Goal: Task Accomplishment & Management: Use online tool/utility

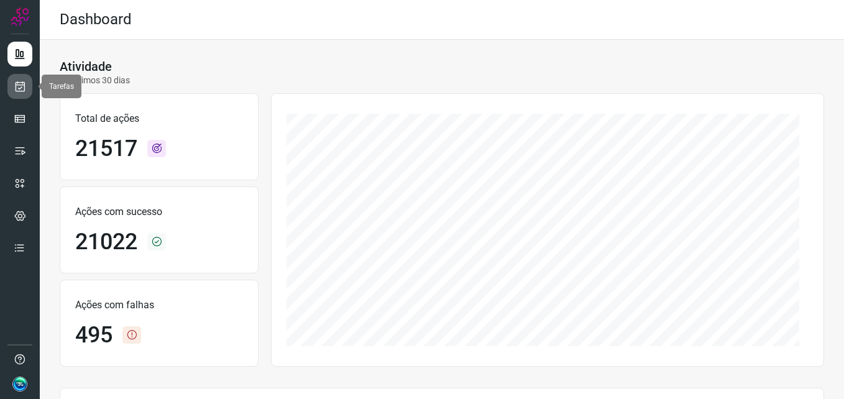
click at [22, 92] on icon at bounding box center [20, 86] width 13 height 12
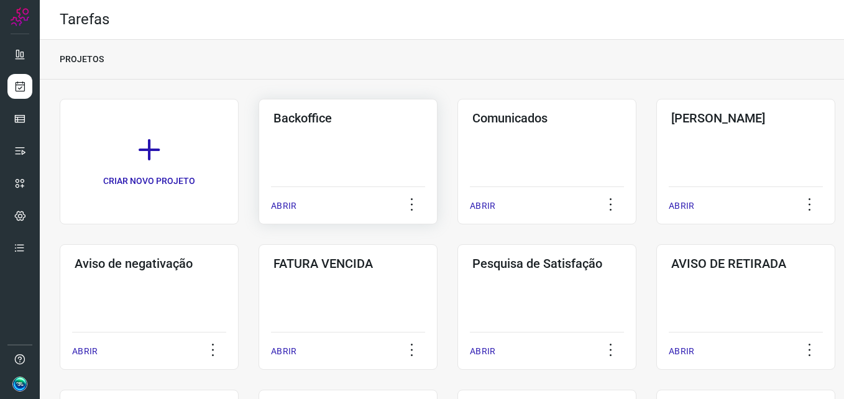
click at [313, 158] on div "Backoffice ABRIR" at bounding box center [347, 162] width 179 height 126
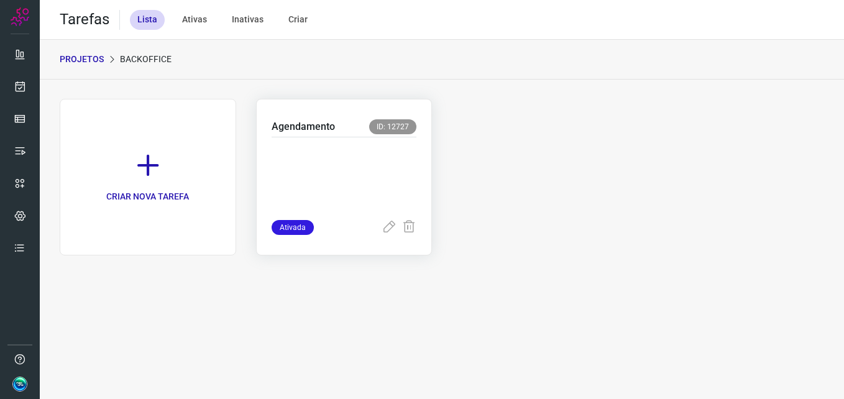
click at [336, 188] on p at bounding box center [344, 176] width 145 height 62
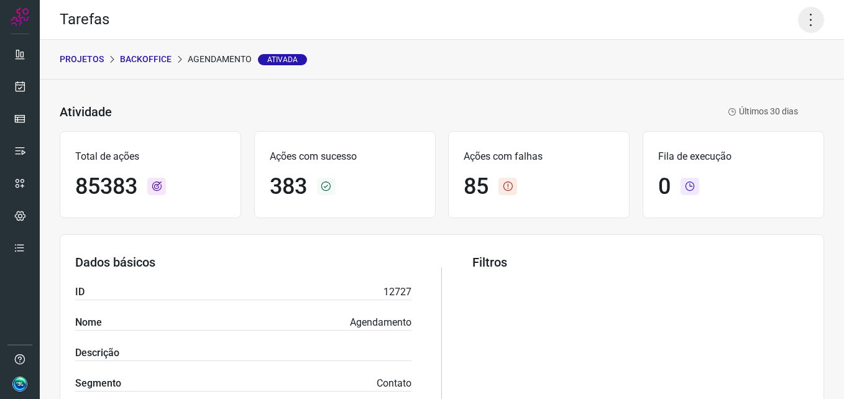
click at [798, 18] on icon at bounding box center [811, 20] width 26 height 26
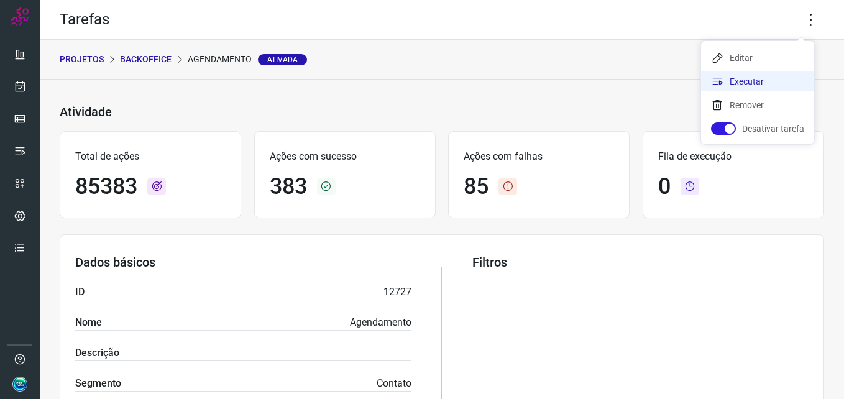
click at [749, 88] on li "Executar" at bounding box center [757, 81] width 113 height 20
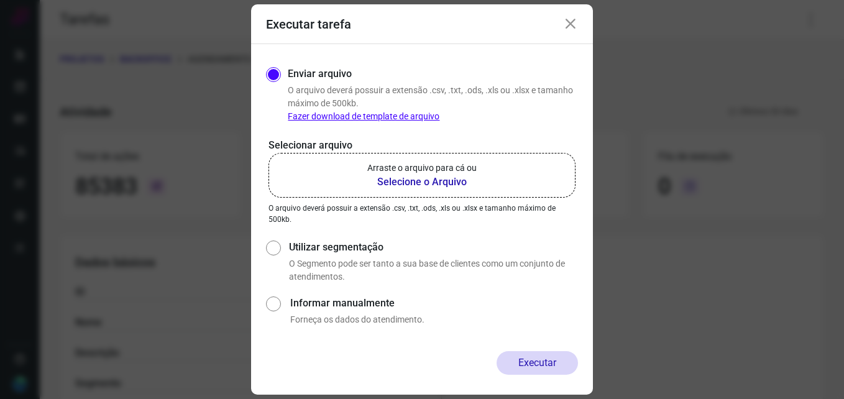
click at [429, 185] on b "Selecione o Arquivo" at bounding box center [421, 182] width 109 height 15
click at [0, 0] on input "Arraste o arquivo para cá ou Selecione o Arquivo" at bounding box center [0, 0] width 0 height 0
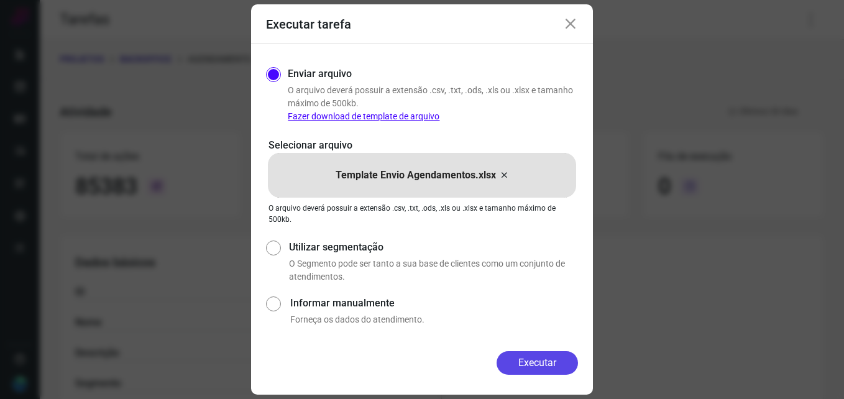
click at [543, 362] on button "Executar" at bounding box center [536, 363] width 81 height 24
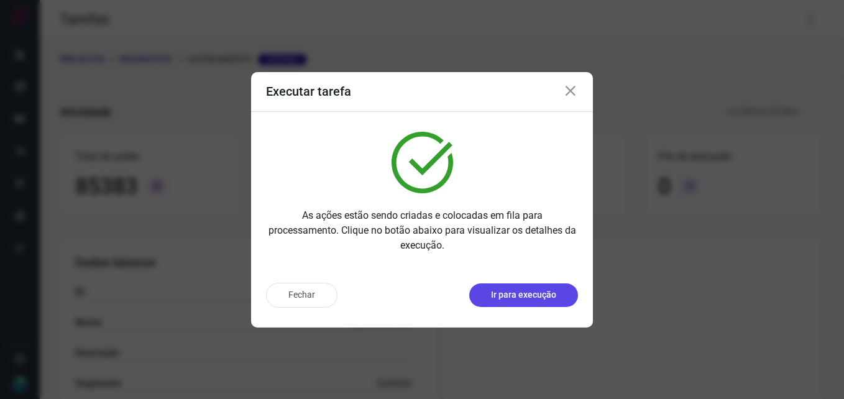
click at [533, 296] on p "Ir para execução" at bounding box center [523, 294] width 65 height 13
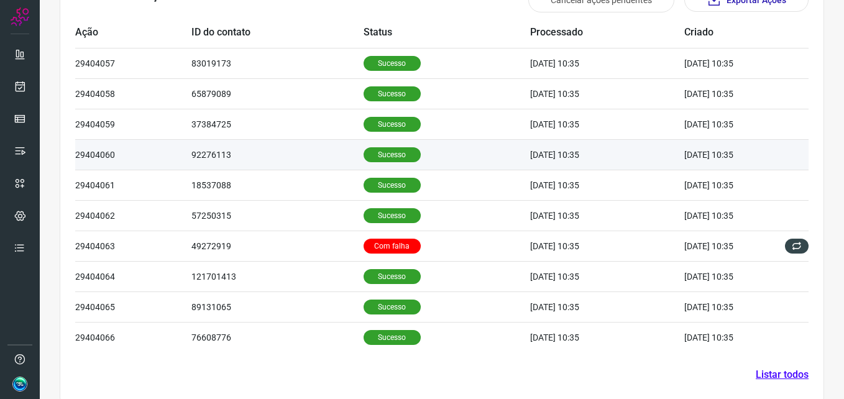
scroll to position [419, 0]
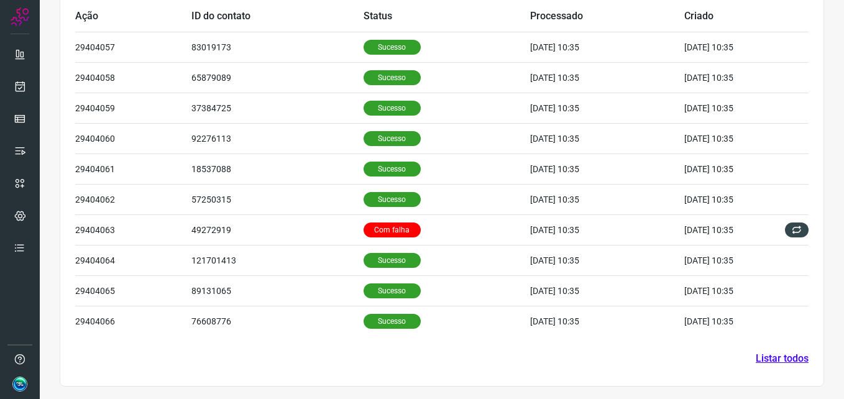
click at [762, 354] on link "Listar todos" at bounding box center [782, 358] width 53 height 15
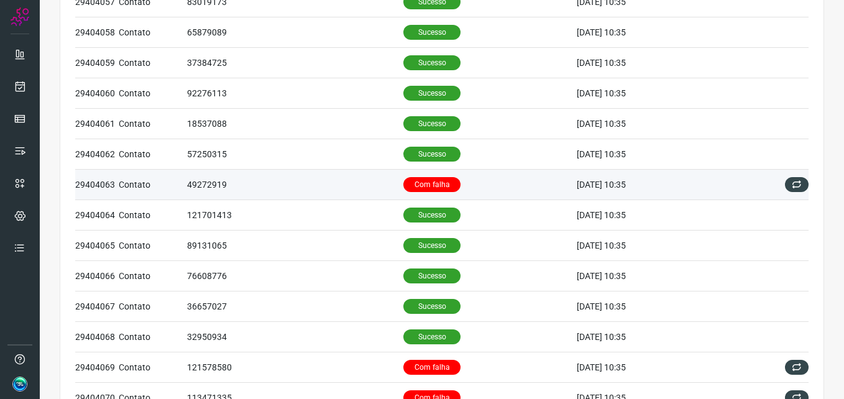
scroll to position [104, 0]
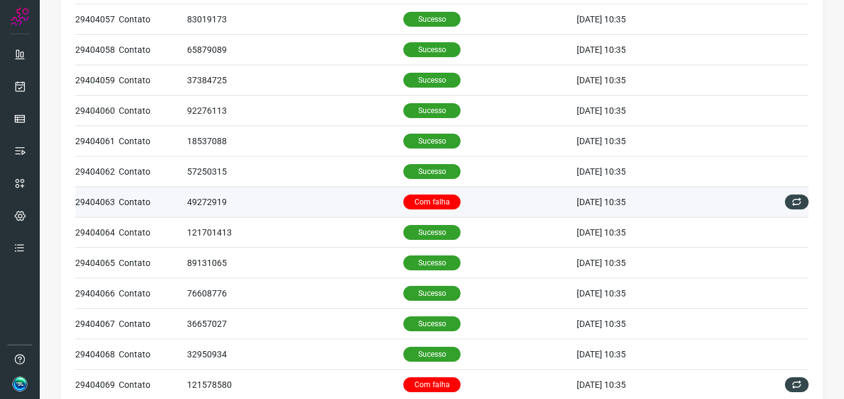
click at [420, 199] on p "Com falha" at bounding box center [431, 201] width 57 height 15
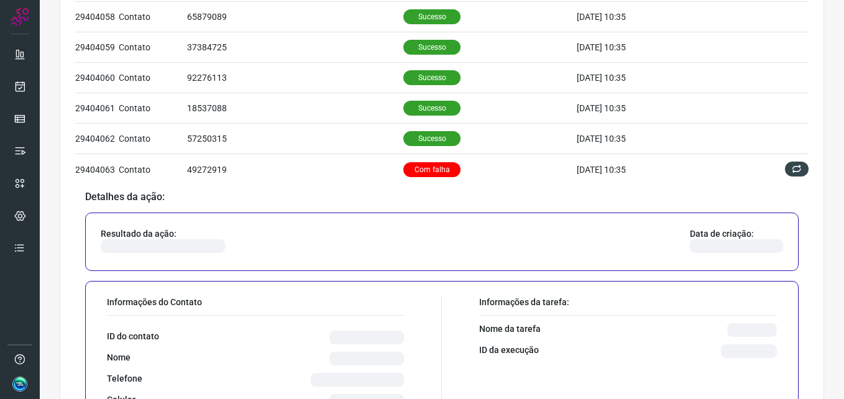
scroll to position [229, 0]
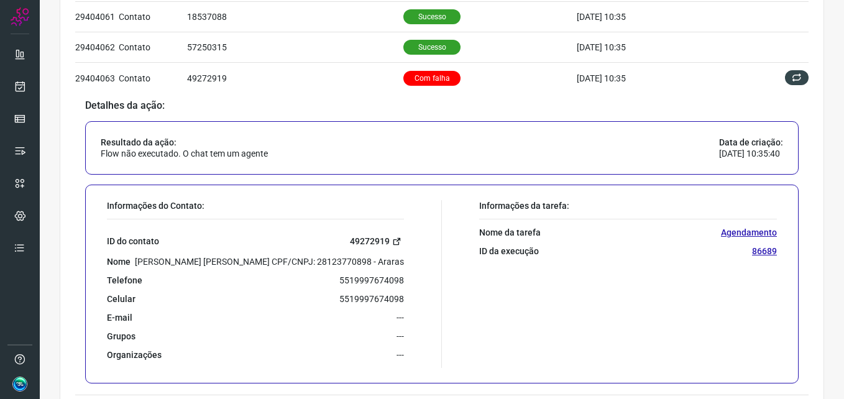
click at [373, 240] on link "49272919" at bounding box center [377, 241] width 54 height 14
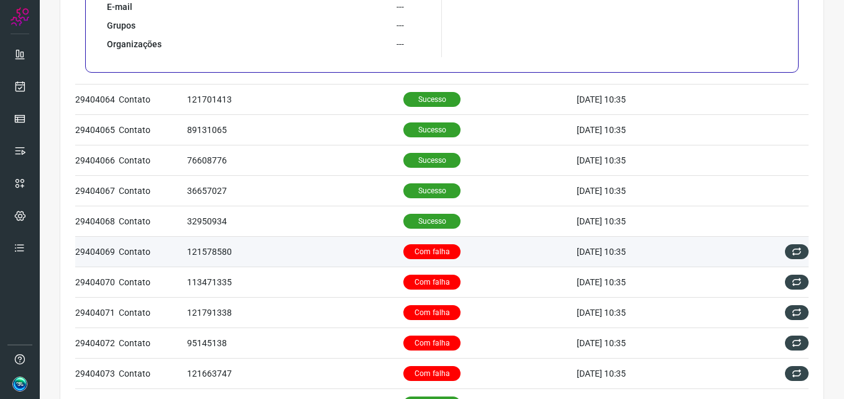
click at [414, 251] on p "Com falha" at bounding box center [431, 251] width 57 height 15
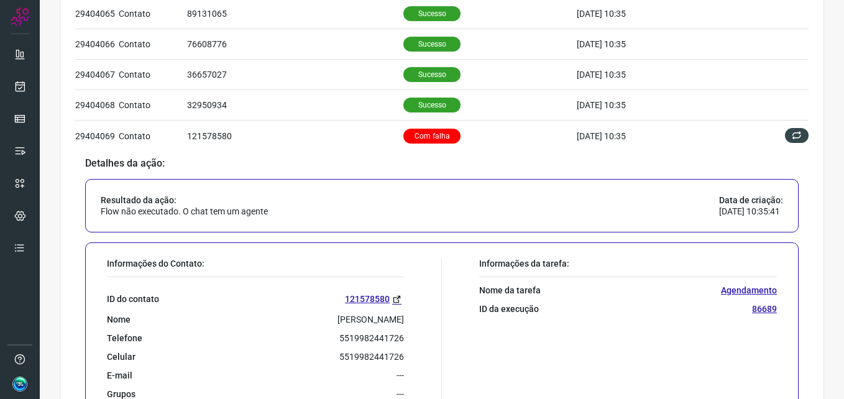
scroll to position [362, 0]
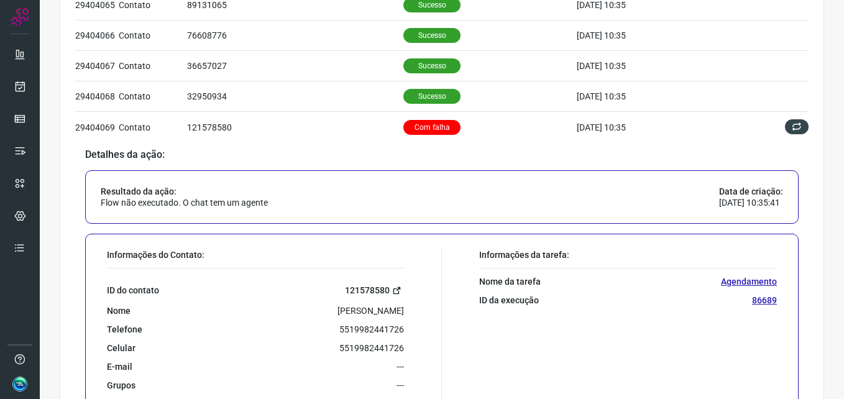
click at [372, 288] on link "121578580" at bounding box center [374, 290] width 59 height 14
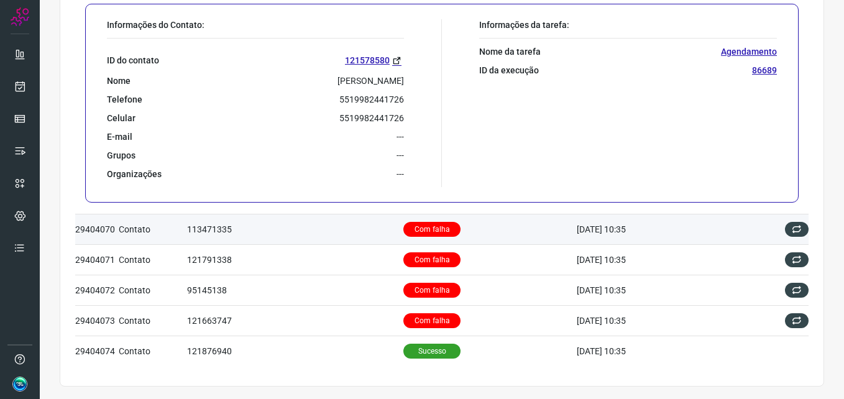
click at [407, 230] on p "Com falha" at bounding box center [431, 229] width 57 height 15
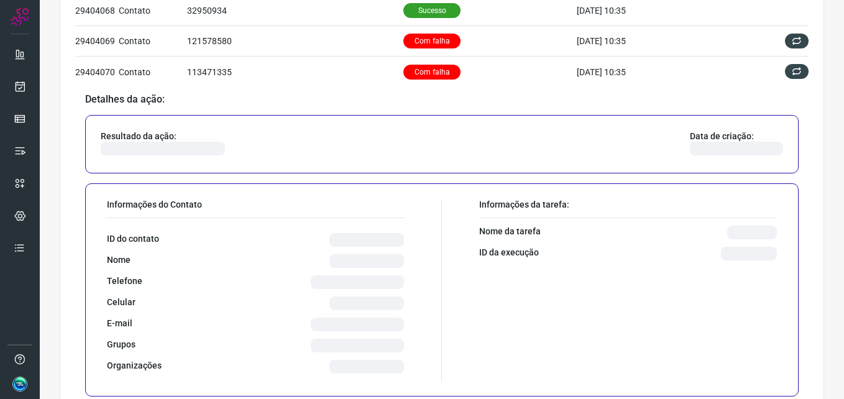
scroll to position [477, 0]
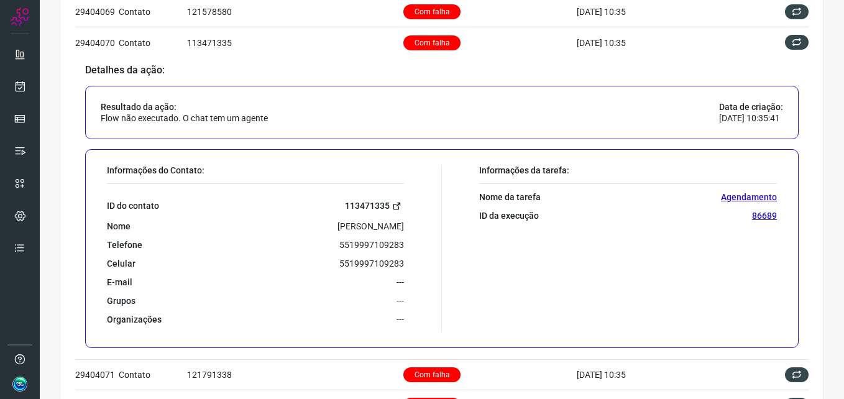
click at [379, 206] on link "113471335" at bounding box center [374, 206] width 59 height 14
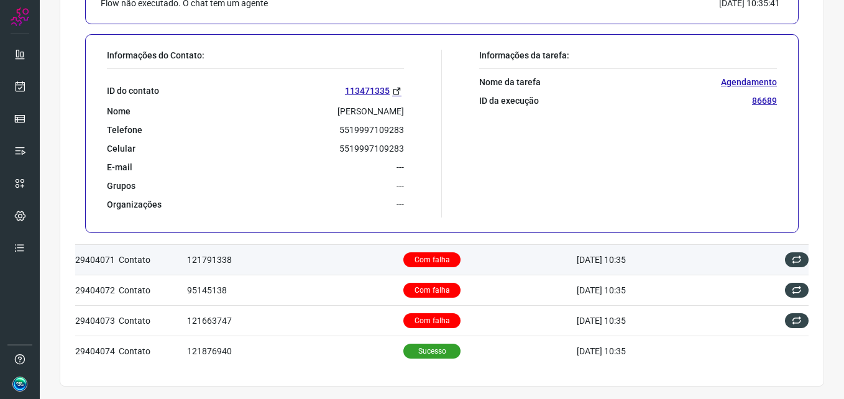
click at [408, 253] on p "Com falha" at bounding box center [431, 259] width 57 height 15
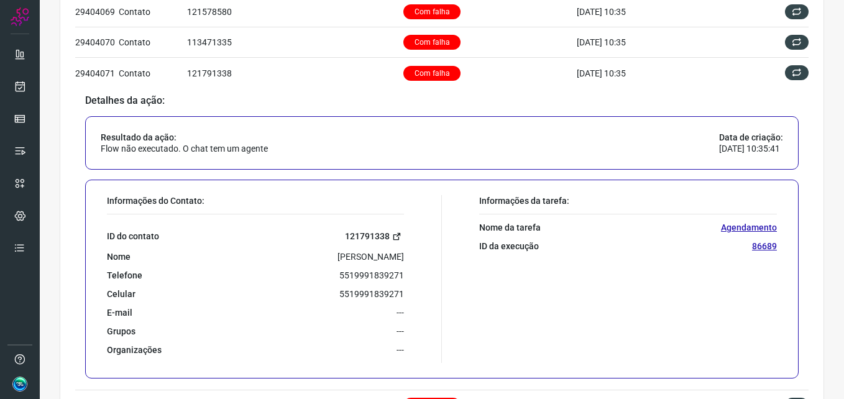
click at [350, 235] on link "121791338" at bounding box center [374, 236] width 59 height 14
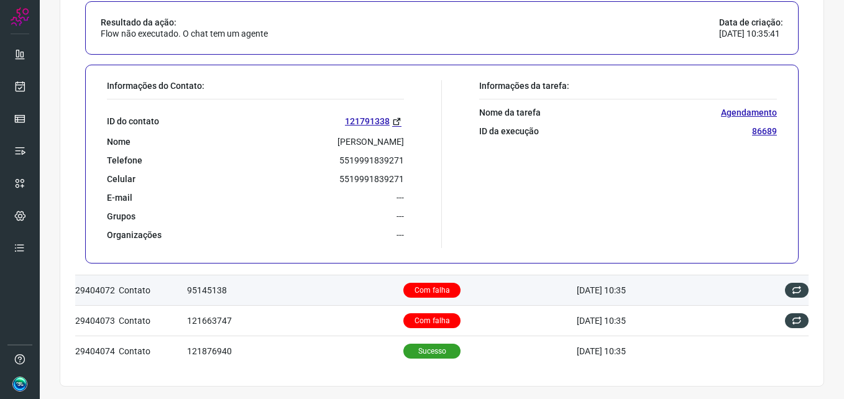
click at [412, 287] on p "Com falha" at bounding box center [431, 290] width 57 height 15
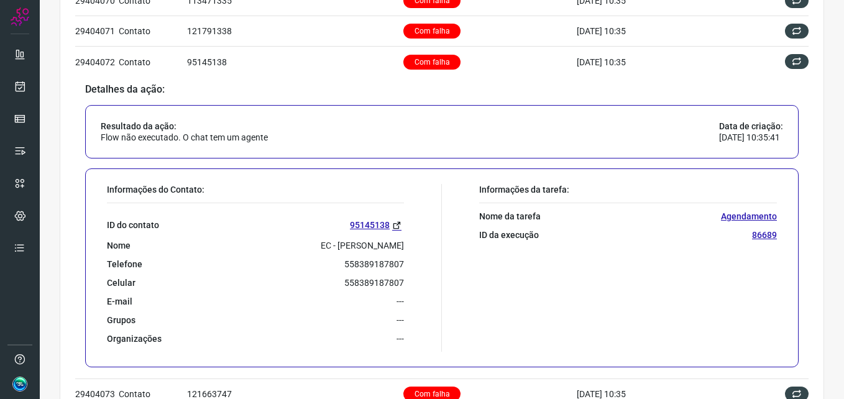
scroll to position [539, 0]
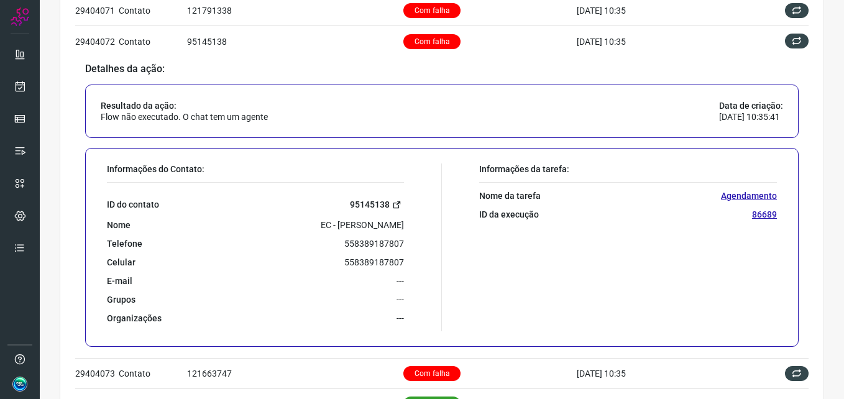
click at [359, 204] on link "95145138" at bounding box center [377, 205] width 54 height 14
